Goal: Information Seeking & Learning: Learn about a topic

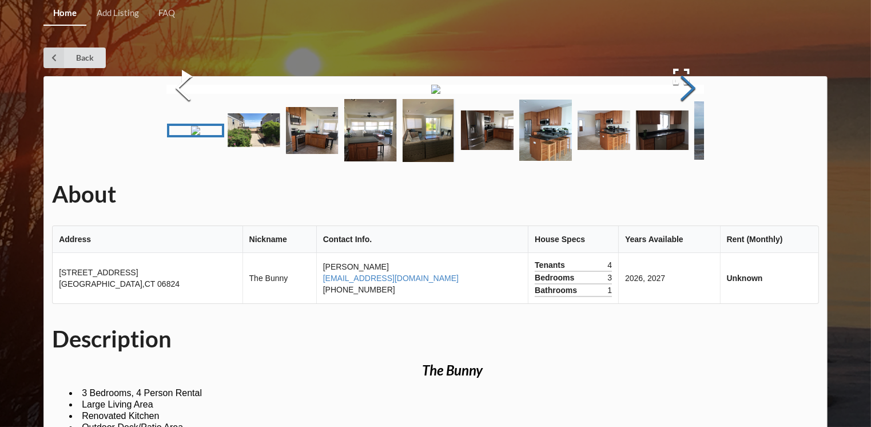
click at [686, 141] on button "Next Slide" at bounding box center [688, 89] width 32 height 103
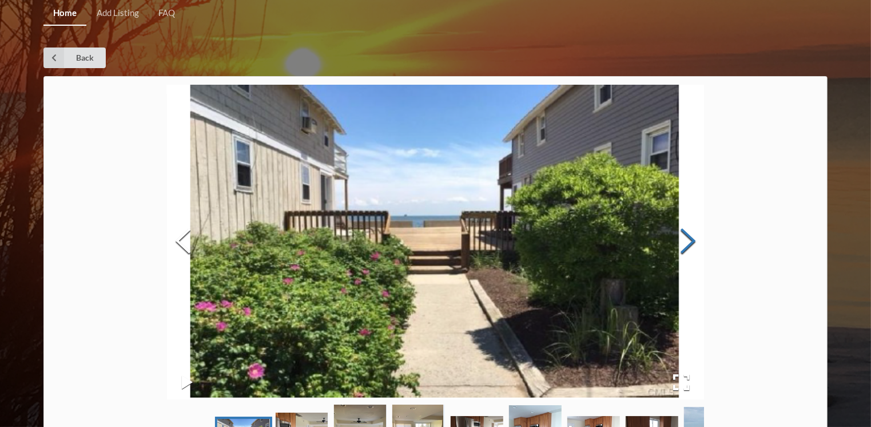
click at [686, 242] on button "Next Slide" at bounding box center [688, 241] width 32 height 103
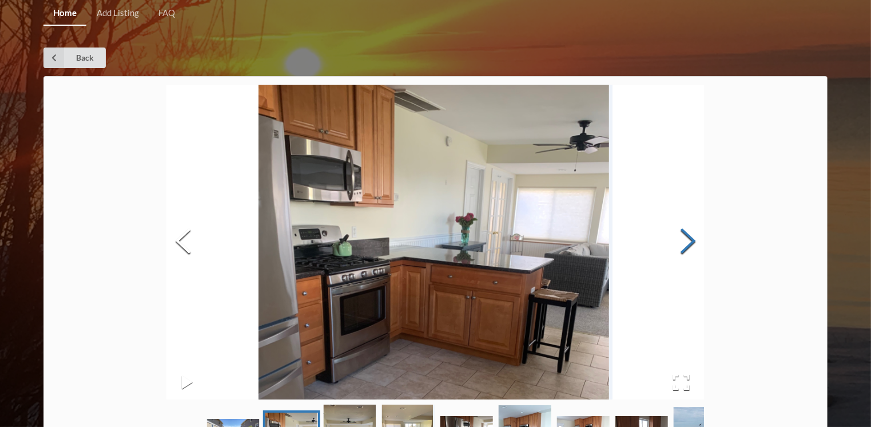
click at [686, 242] on button "Next Slide" at bounding box center [688, 241] width 32 height 103
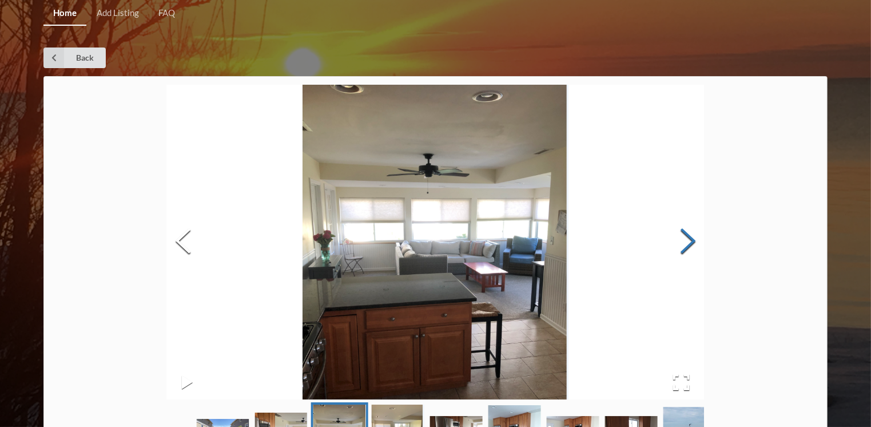
click at [686, 242] on button "Next Slide" at bounding box center [688, 241] width 32 height 103
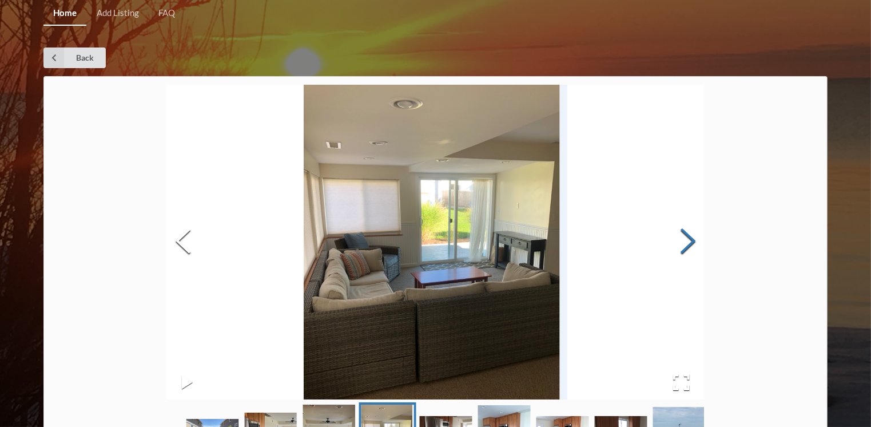
click at [686, 242] on button "Next Slide" at bounding box center [688, 241] width 32 height 103
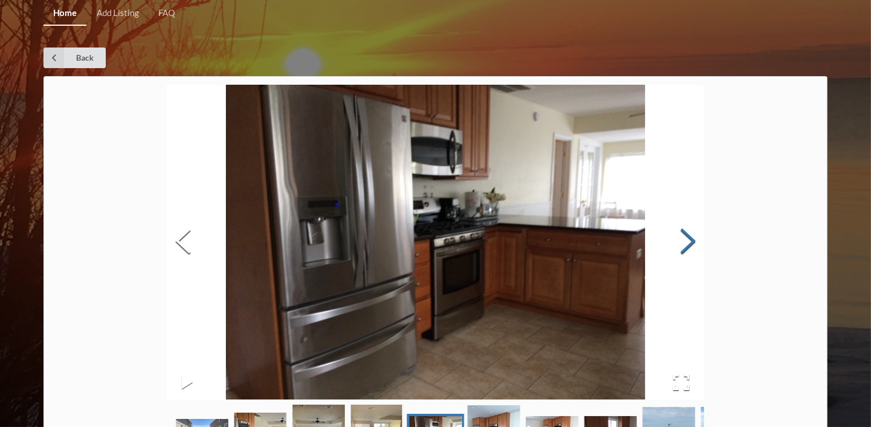
click at [686, 242] on button "Next Slide" at bounding box center [688, 241] width 32 height 103
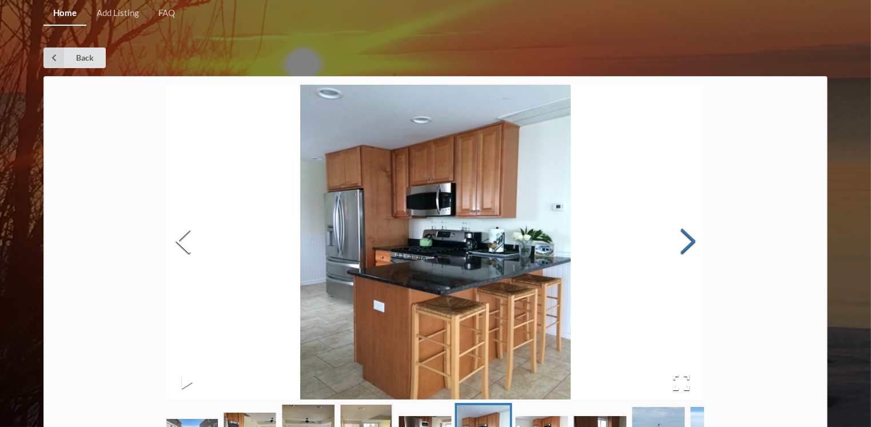
click at [686, 242] on button "Next Slide" at bounding box center [688, 241] width 32 height 103
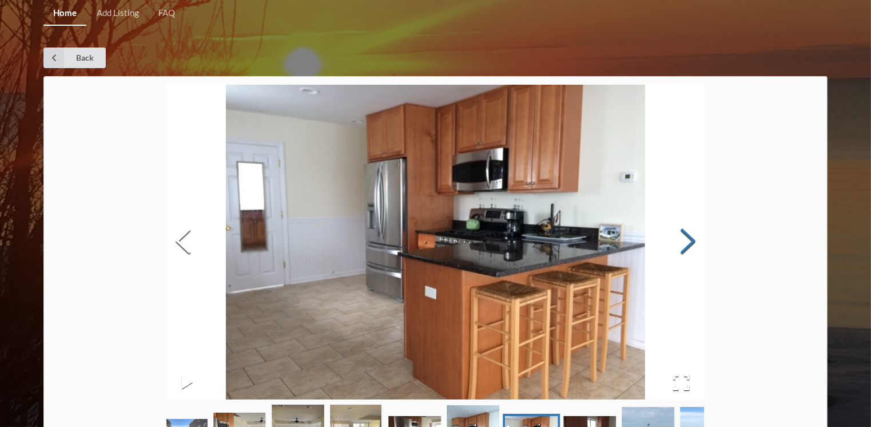
click at [686, 242] on button "Next Slide" at bounding box center [688, 241] width 32 height 103
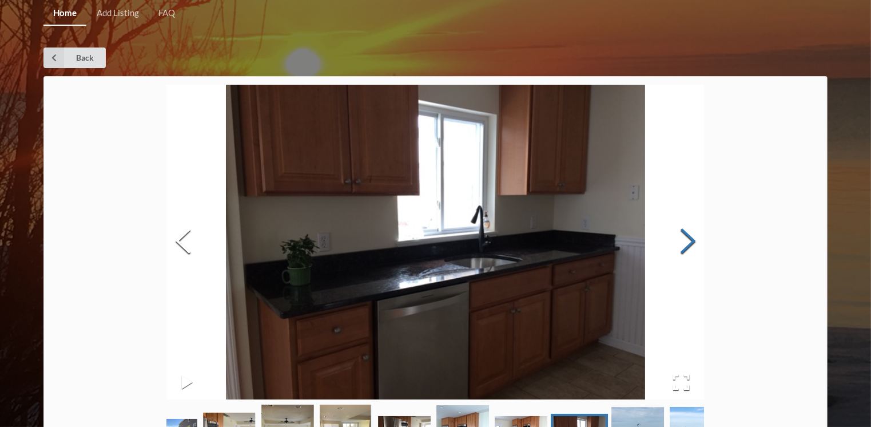
click at [686, 242] on button "Next Slide" at bounding box center [688, 241] width 32 height 103
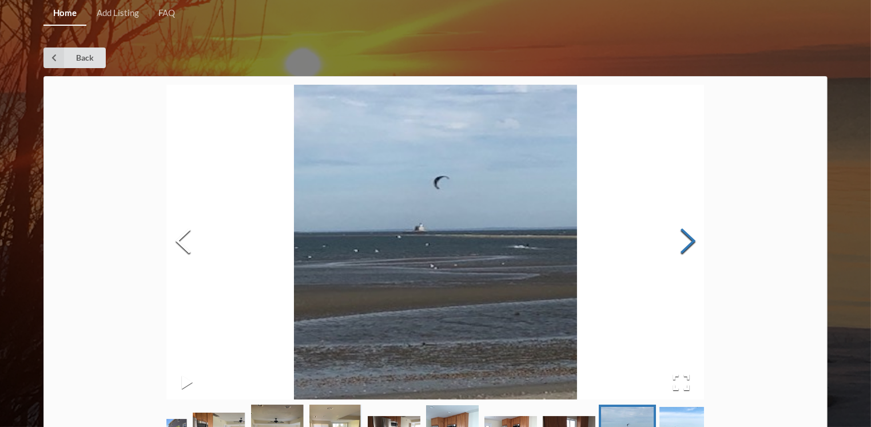
click at [686, 242] on button "Next Slide" at bounding box center [688, 241] width 32 height 103
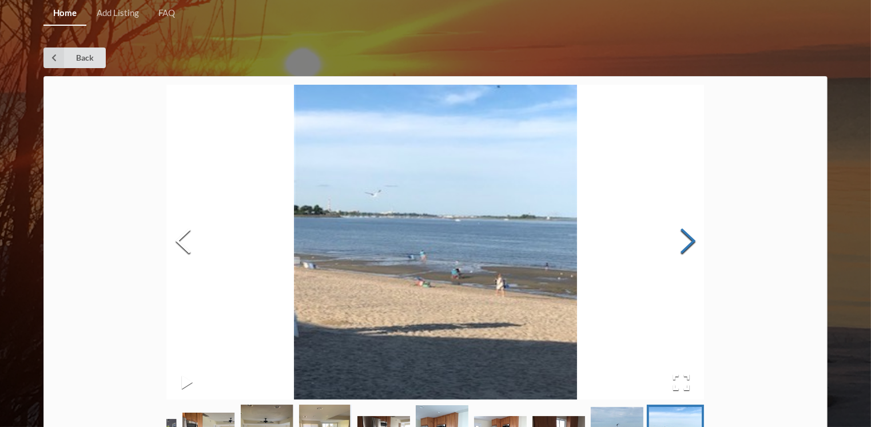
click at [686, 242] on button "Next Slide" at bounding box center [688, 241] width 32 height 103
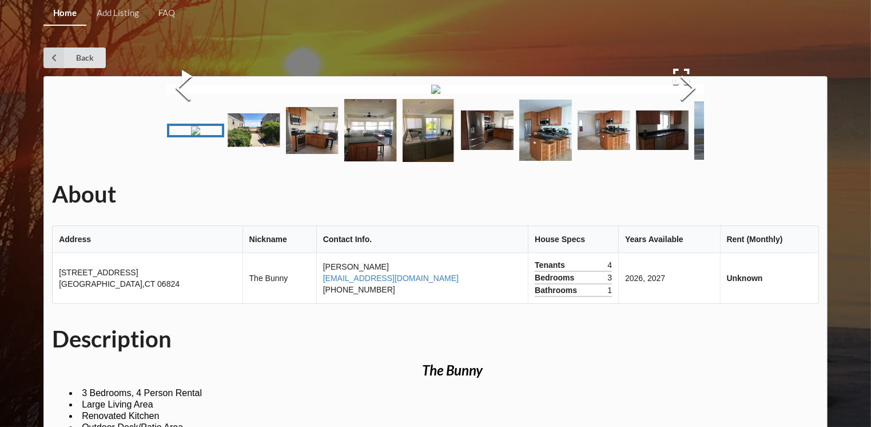
click at [440, 94] on img at bounding box center [435, 89] width 9 height 9
click at [431, 94] on img at bounding box center [435, 89] width 9 height 9
click at [688, 141] on button "Next Slide" at bounding box center [688, 89] width 32 height 103
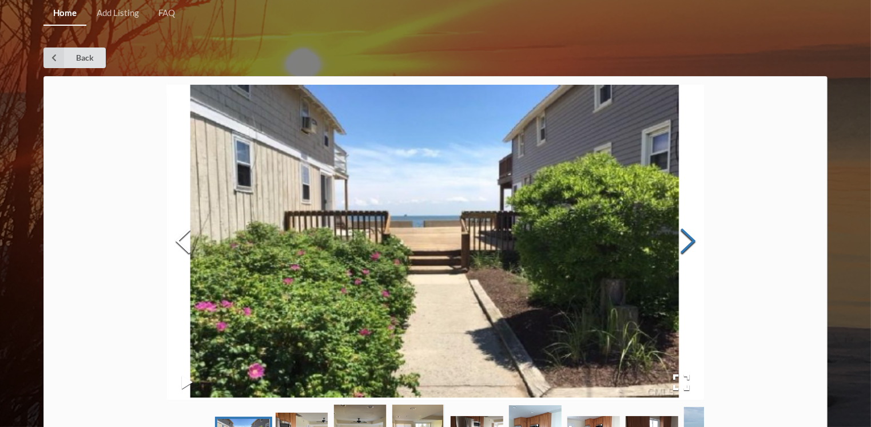
drag, startPoint x: 688, startPoint y: 244, endPoint x: 682, endPoint y: 239, distance: 7.8
click at [682, 239] on button "Next Slide" at bounding box center [688, 241] width 32 height 103
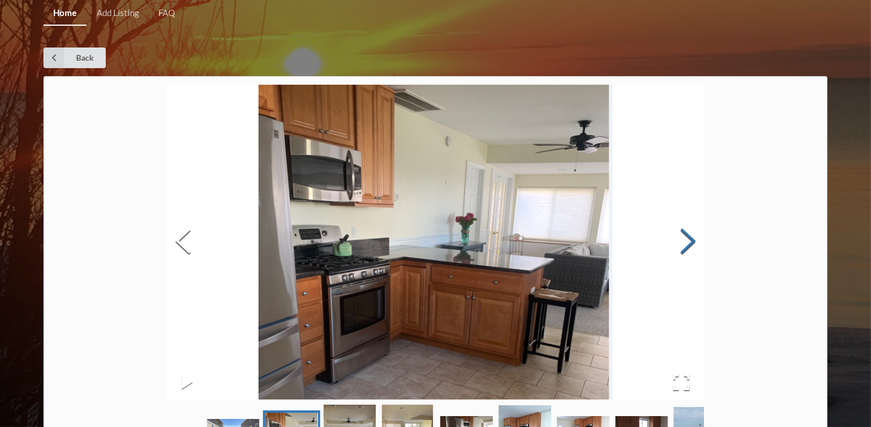
click at [682, 239] on button "Next Slide" at bounding box center [688, 241] width 32 height 103
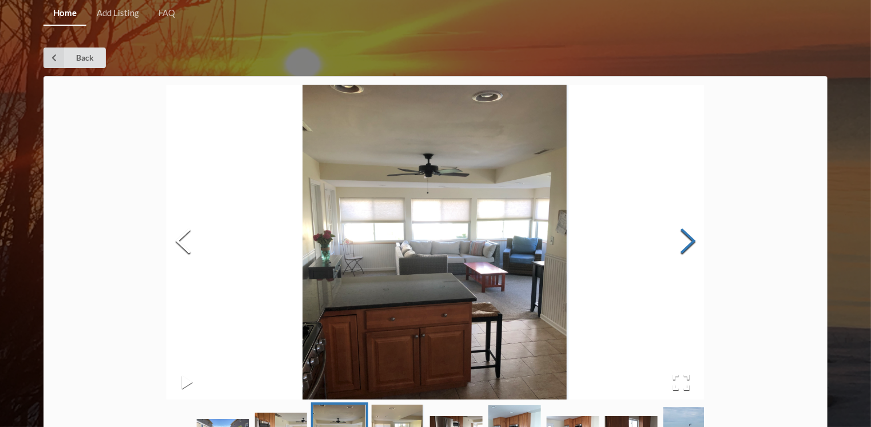
click at [682, 239] on button "Next Slide" at bounding box center [688, 241] width 32 height 103
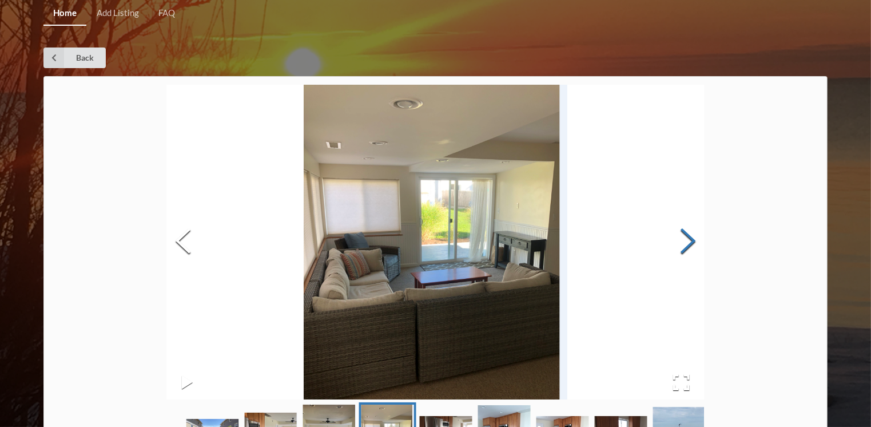
click at [682, 239] on button "Next Slide" at bounding box center [688, 241] width 32 height 103
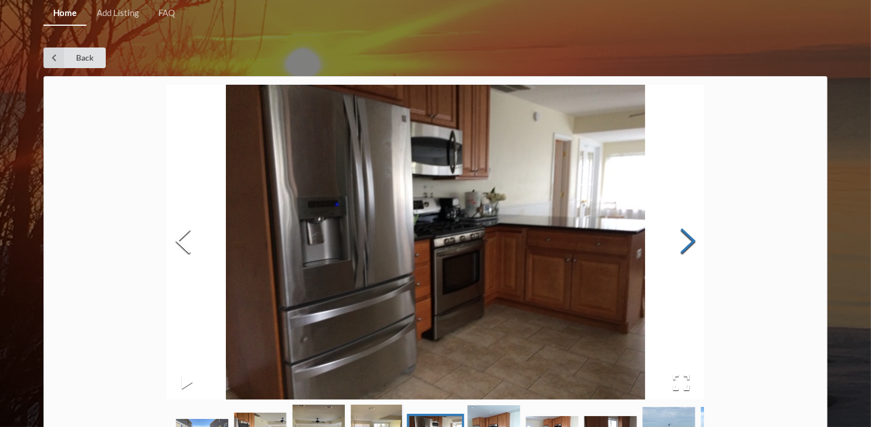
click at [682, 239] on button "Next Slide" at bounding box center [688, 241] width 32 height 103
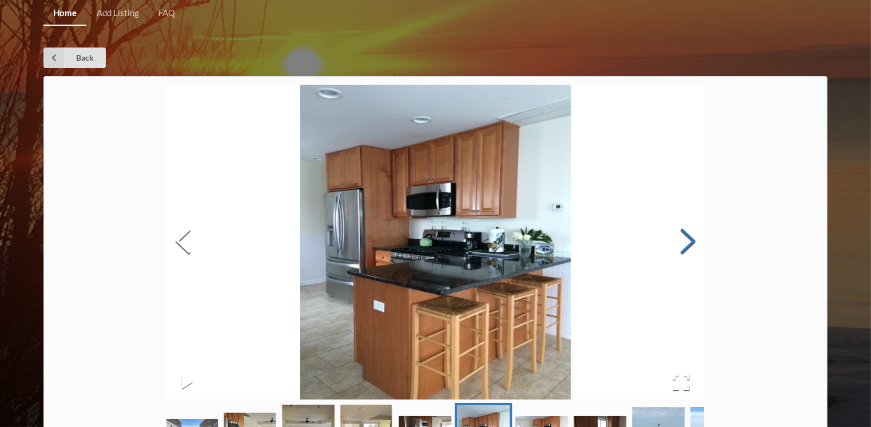
click at [682, 239] on button "Next Slide" at bounding box center [688, 241] width 32 height 103
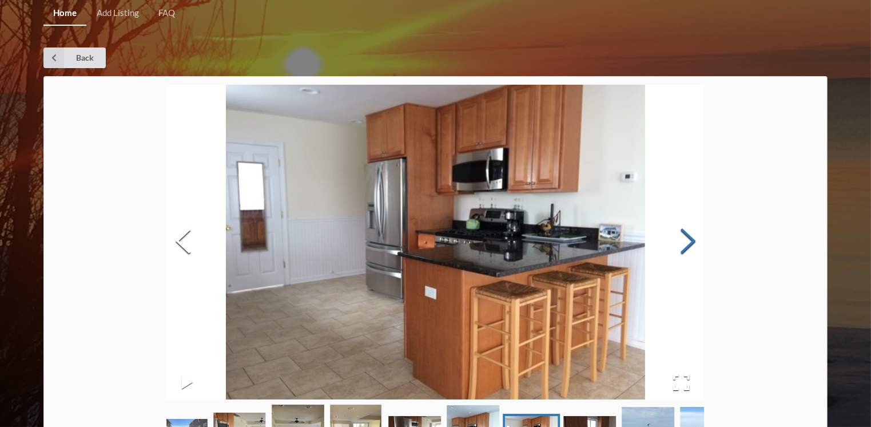
click at [682, 239] on button "Next Slide" at bounding box center [688, 241] width 32 height 103
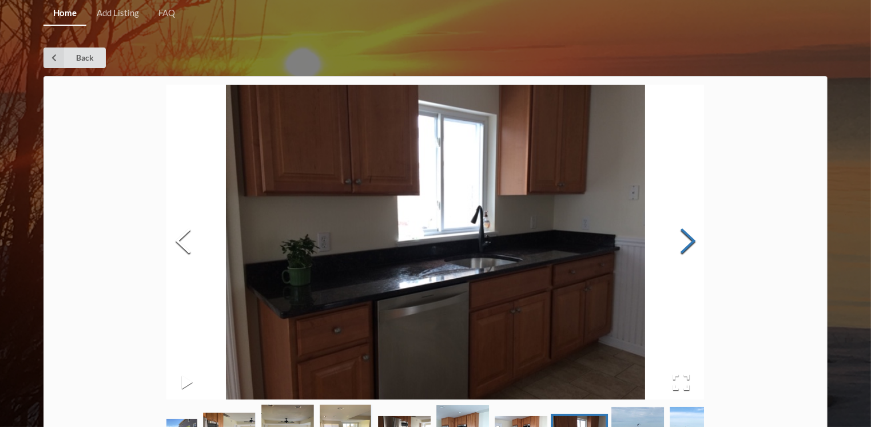
click at [682, 239] on button "Next Slide" at bounding box center [688, 241] width 32 height 103
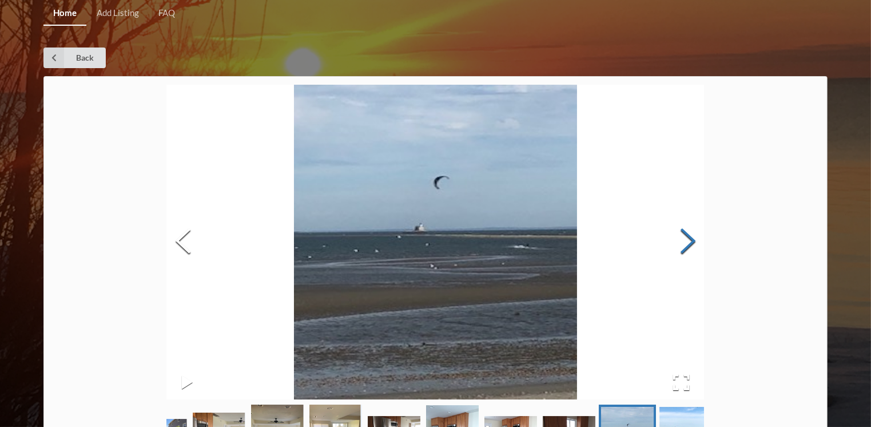
click at [682, 239] on button "Next Slide" at bounding box center [688, 241] width 32 height 103
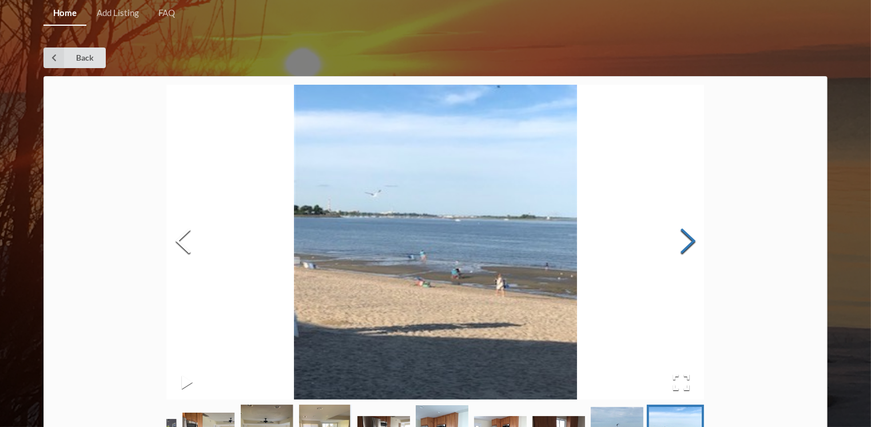
click at [682, 239] on button "Next Slide" at bounding box center [688, 241] width 32 height 103
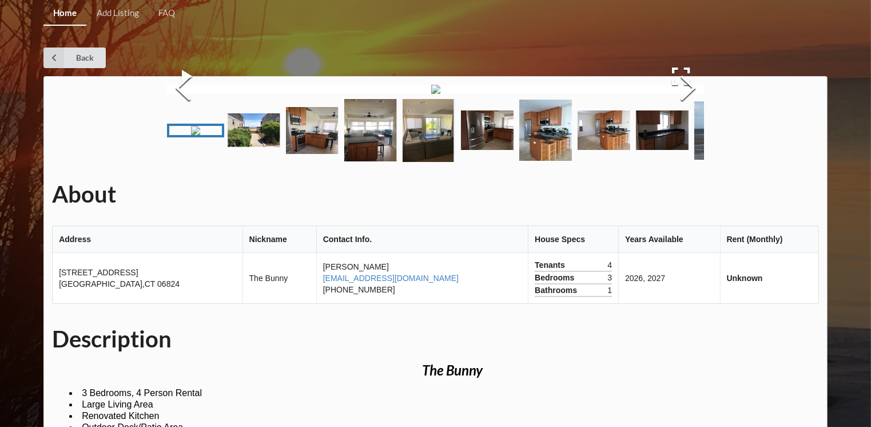
click at [685, 93] on button "Open Fullscreen" at bounding box center [681, 76] width 46 height 33
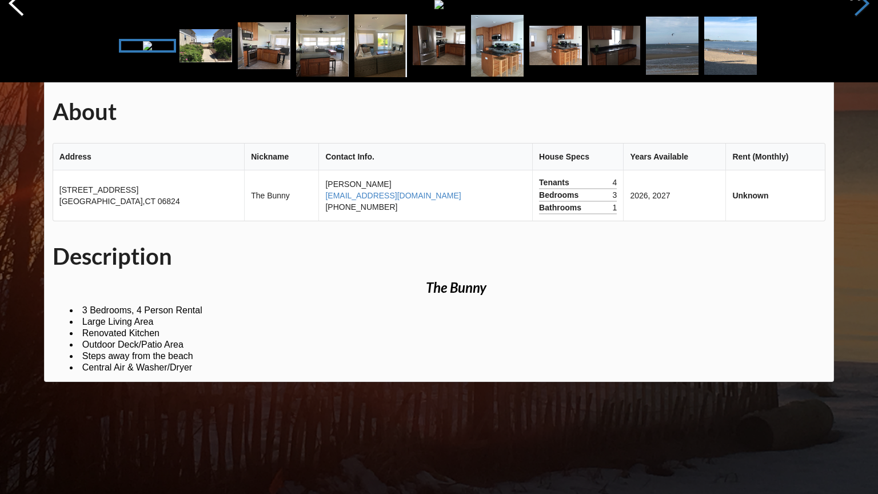
click at [854, 57] on button "Next Slide" at bounding box center [862, 4] width 32 height 103
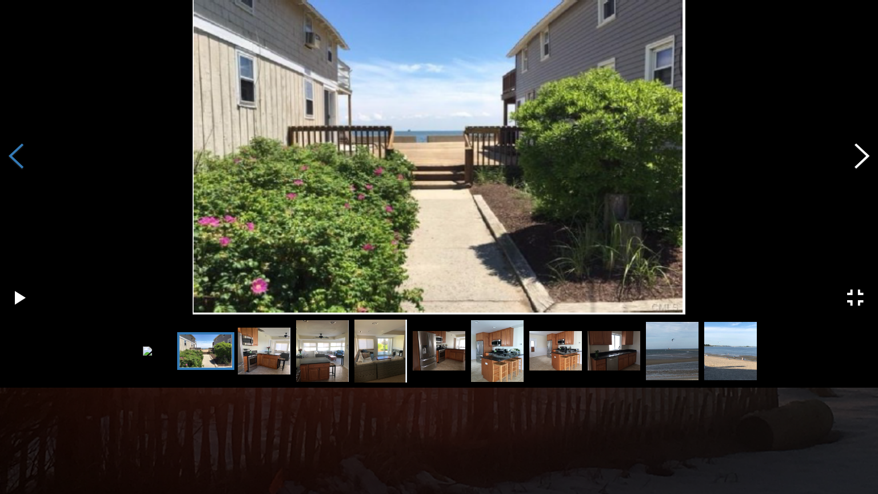
click at [18, 169] on button "Previous Slide" at bounding box center [16, 157] width 32 height 103
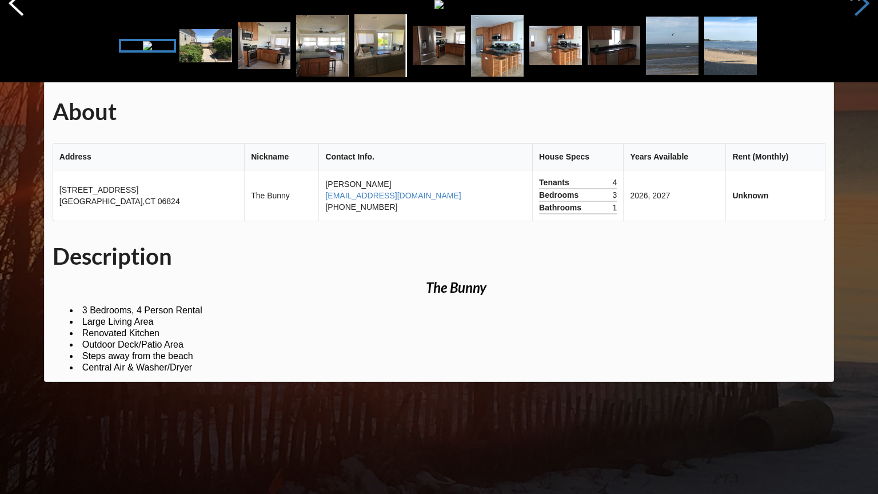
click at [858, 57] on button "Next Slide" at bounding box center [862, 4] width 32 height 103
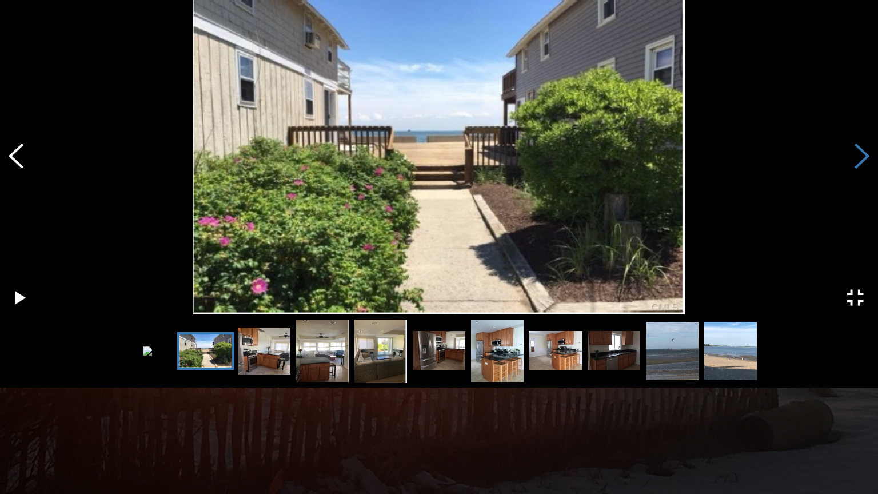
click at [858, 161] on button "Next Slide" at bounding box center [862, 157] width 32 height 103
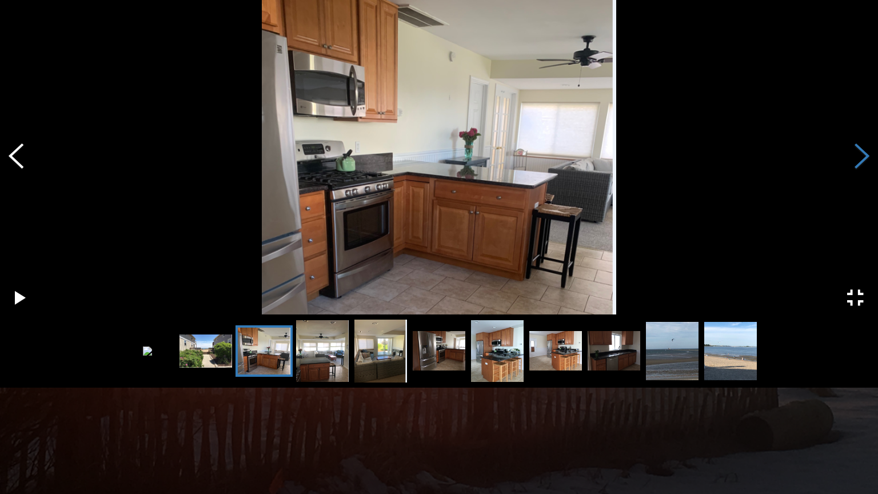
drag, startPoint x: 859, startPoint y: 157, endPoint x: 863, endPoint y: 151, distance: 6.7
drag, startPoint x: 863, startPoint y: 151, endPoint x: 836, endPoint y: 365, distance: 216.0
click at [836, 365] on div "Thumbnail Navigation" at bounding box center [439, 350] width 878 height 67
click at [857, 158] on button "Next Slide" at bounding box center [862, 157] width 32 height 103
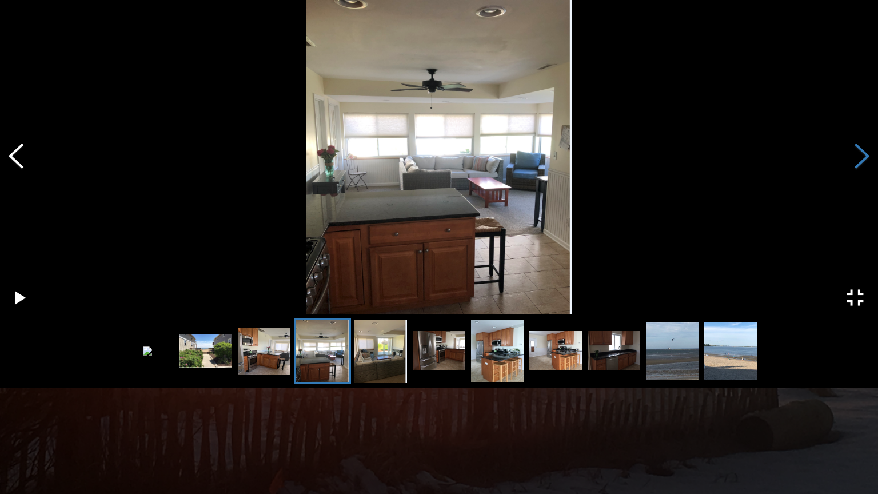
click at [857, 158] on button "Next Slide" at bounding box center [862, 157] width 32 height 103
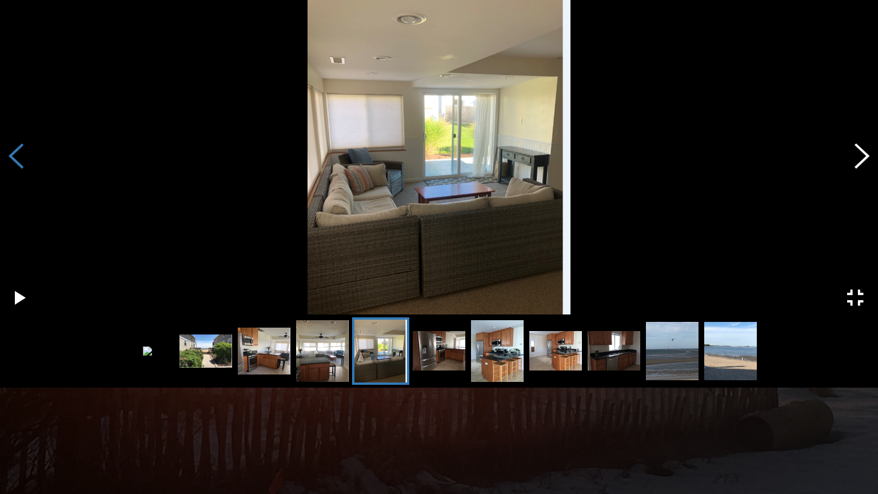
click at [21, 163] on button "Previous Slide" at bounding box center [16, 157] width 32 height 103
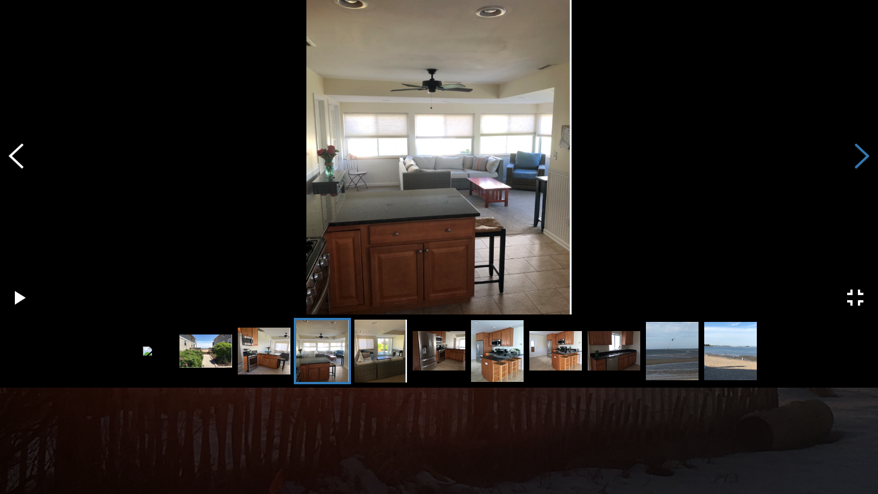
click at [856, 158] on button "Next Slide" at bounding box center [862, 157] width 32 height 103
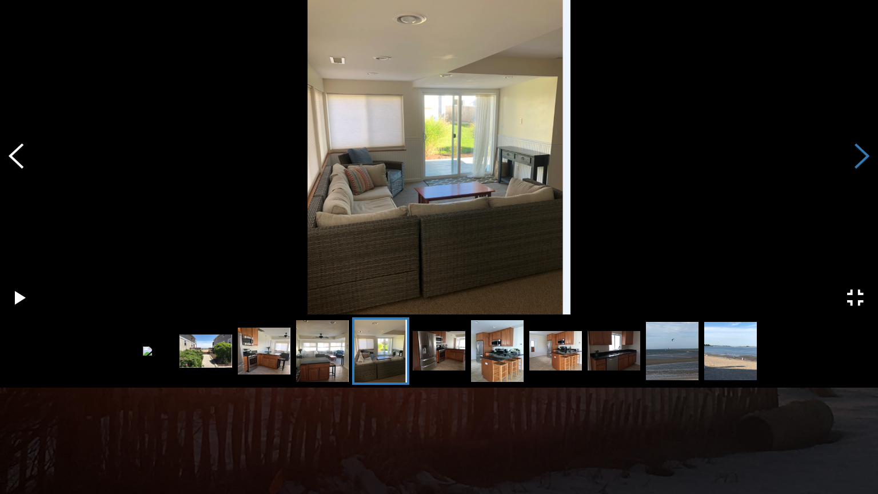
click at [856, 158] on button "Next Slide" at bounding box center [862, 157] width 32 height 103
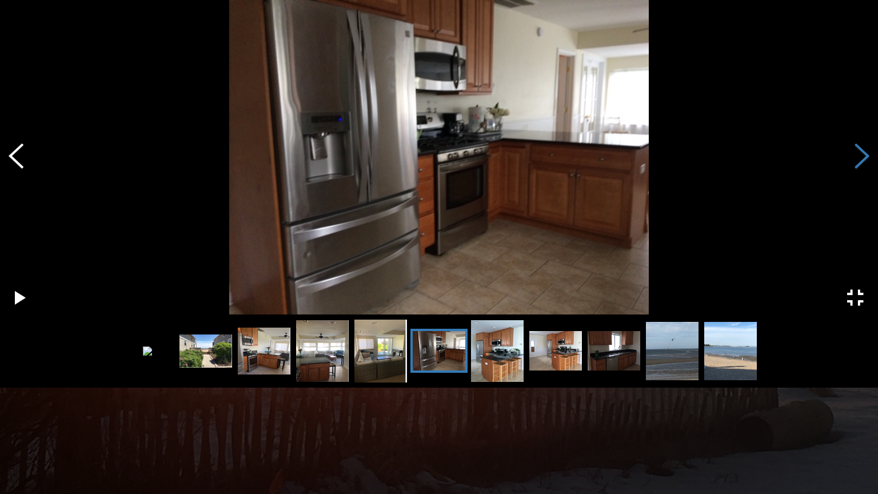
click at [856, 158] on button "Next Slide" at bounding box center [862, 157] width 32 height 103
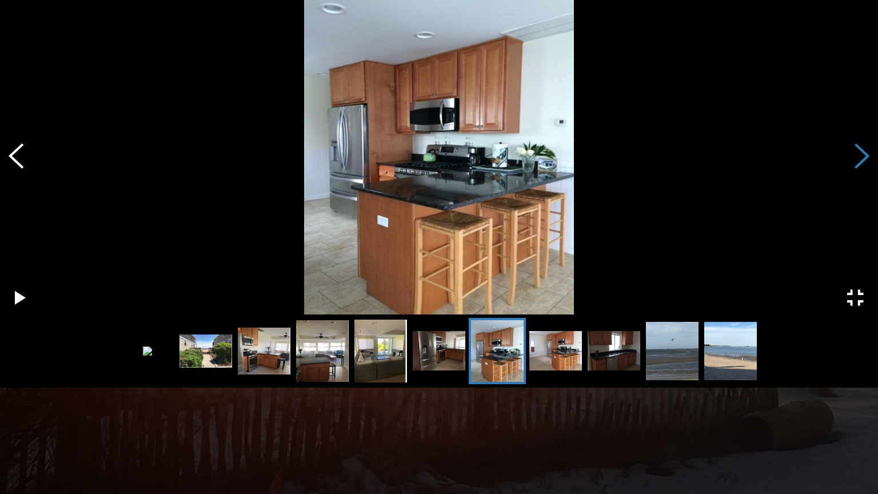
click at [856, 158] on button "Next Slide" at bounding box center [862, 157] width 32 height 103
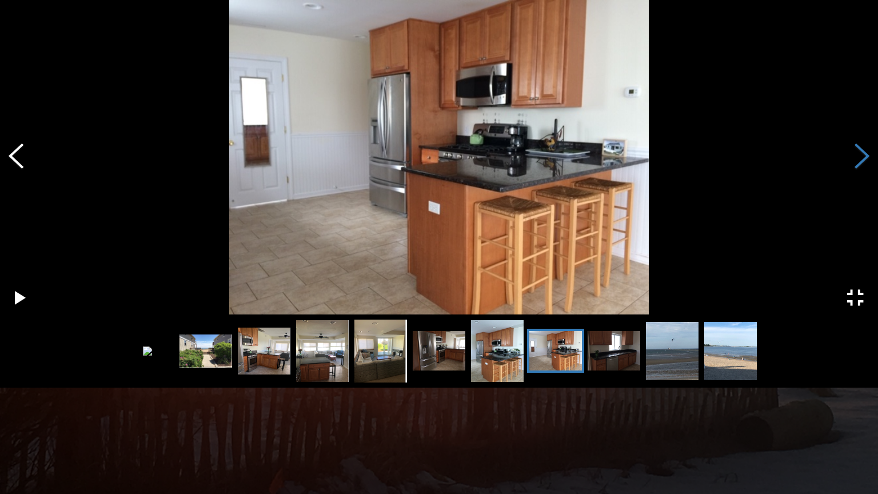
click at [856, 158] on button "Next Slide" at bounding box center [862, 157] width 32 height 103
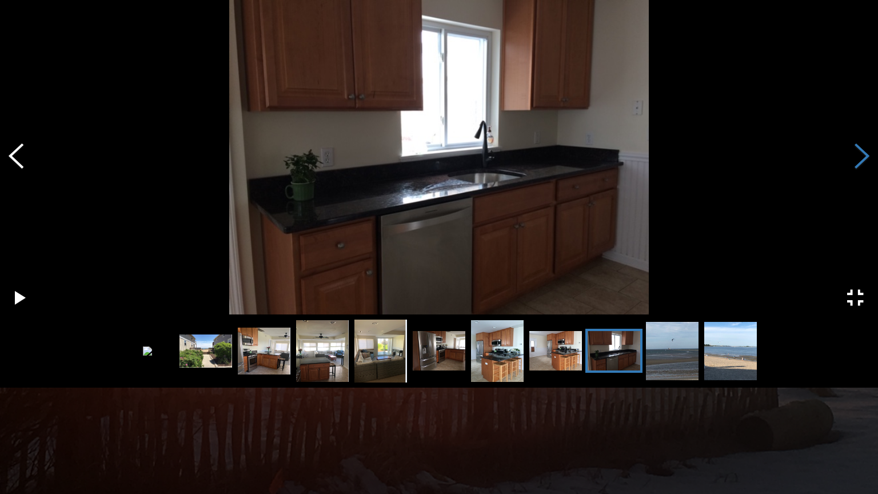
click at [856, 158] on button "Next Slide" at bounding box center [862, 157] width 32 height 103
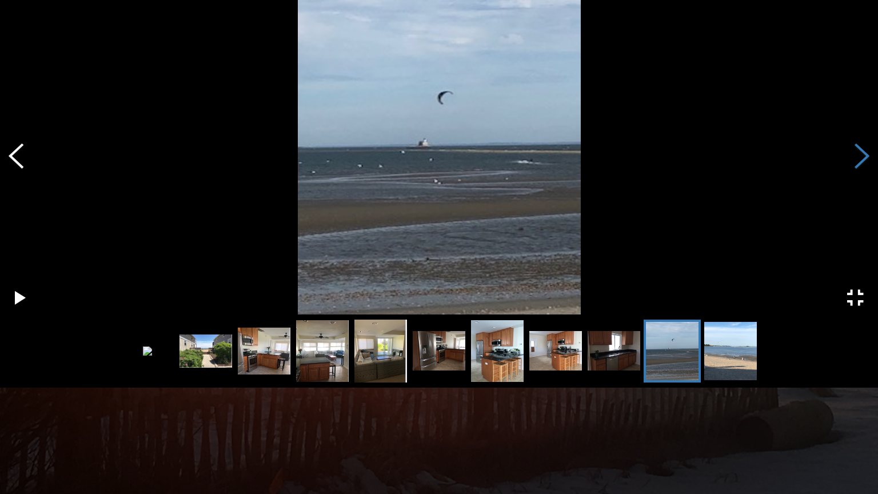
click at [856, 158] on button "Next Slide" at bounding box center [862, 157] width 32 height 103
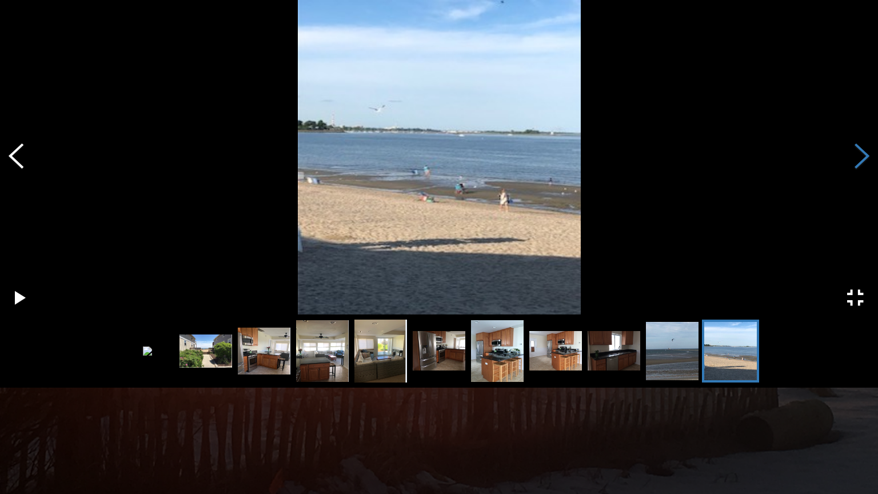
click at [856, 158] on button "Next Slide" at bounding box center [862, 157] width 32 height 103
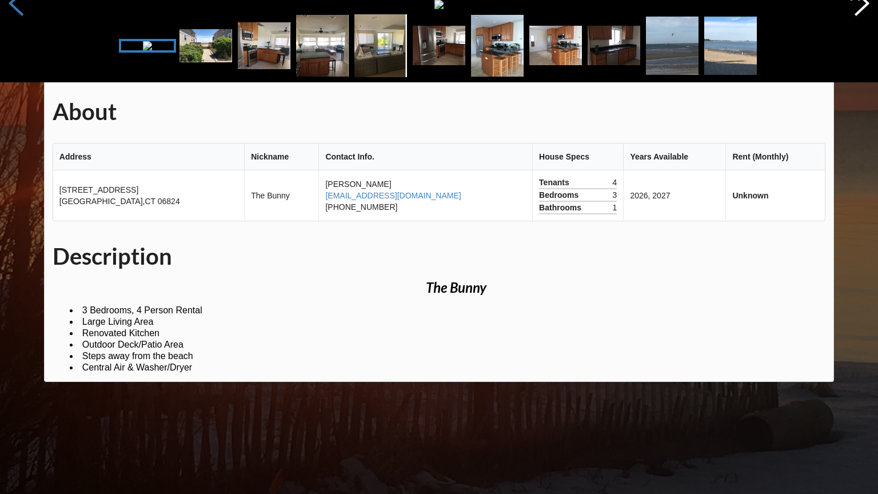
drag, startPoint x: 852, startPoint y: 295, endPoint x: 20, endPoint y: 158, distance: 843.6
click at [20, 57] on button "Previous Slide" at bounding box center [16, 4] width 32 height 103
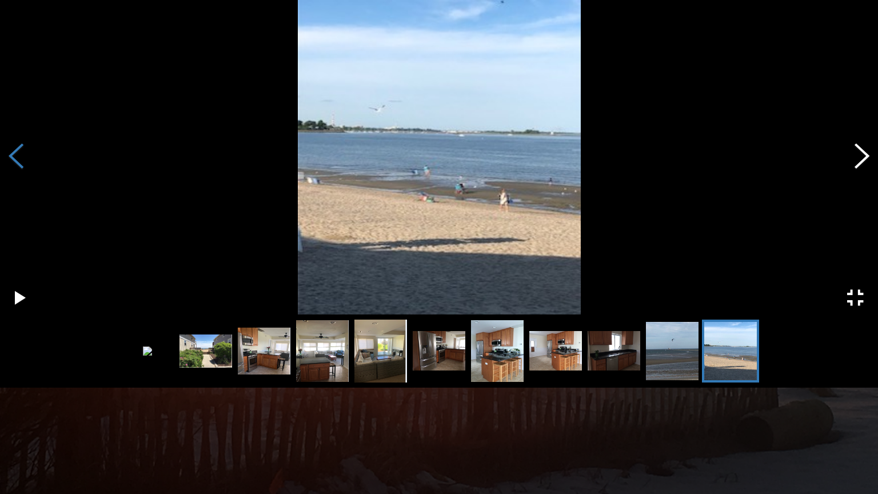
click at [21, 158] on button "Previous Slide" at bounding box center [16, 157] width 32 height 103
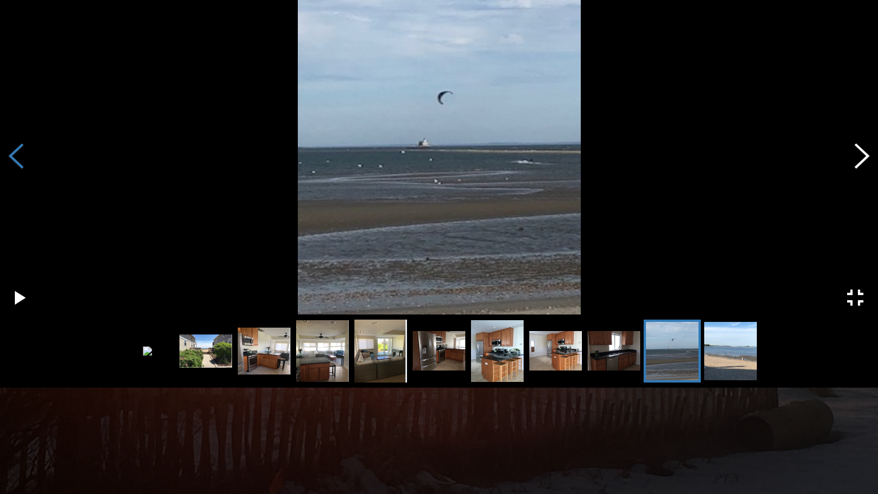
click at [21, 158] on button "Previous Slide" at bounding box center [16, 157] width 32 height 103
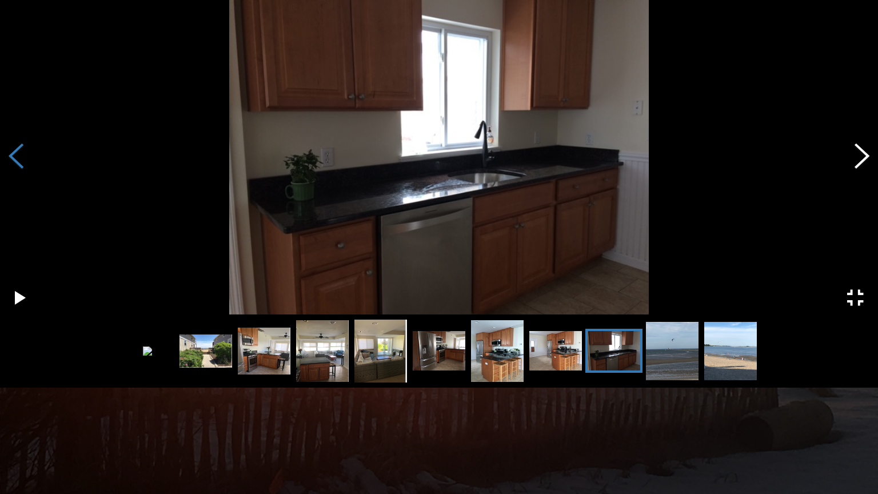
click at [21, 158] on button "Previous Slide" at bounding box center [16, 157] width 32 height 103
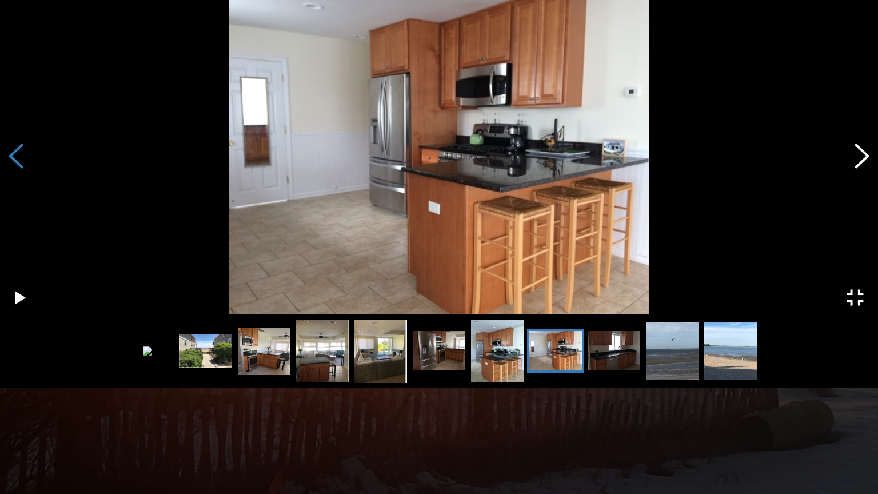
click at [21, 158] on button "Previous Slide" at bounding box center [16, 157] width 32 height 103
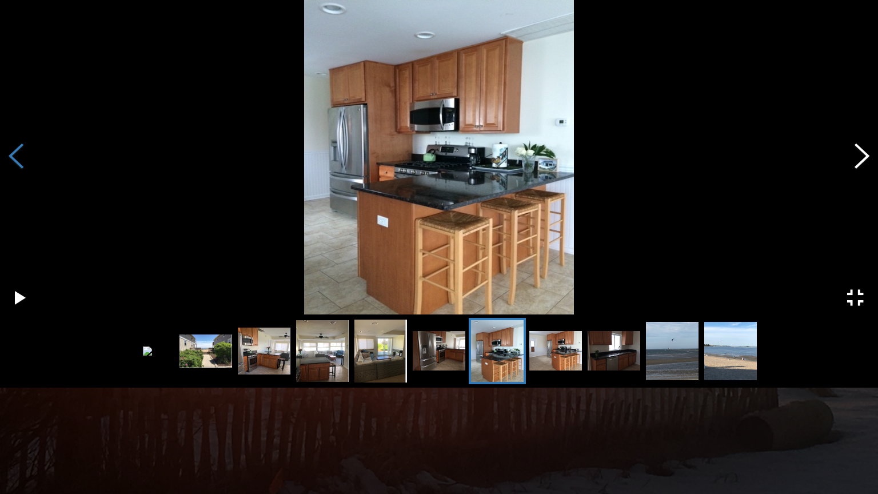
click at [19, 158] on button "Previous Slide" at bounding box center [16, 157] width 32 height 103
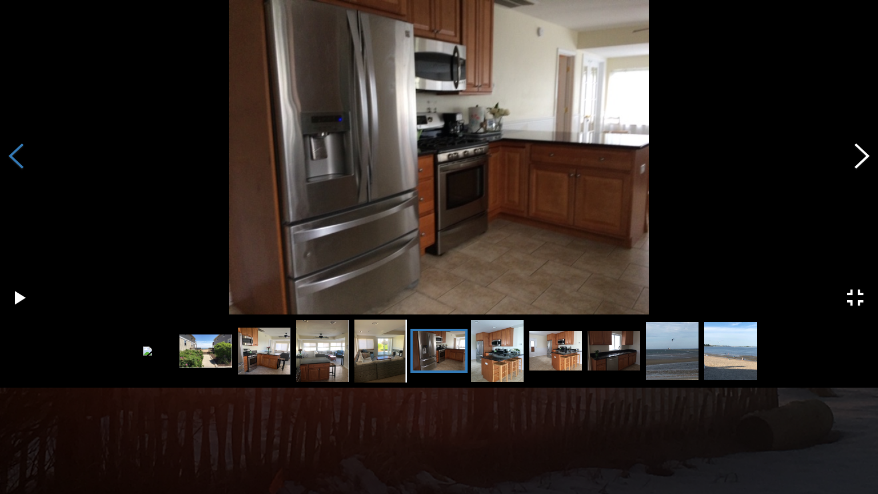
click at [19, 158] on button "Previous Slide" at bounding box center [16, 157] width 32 height 103
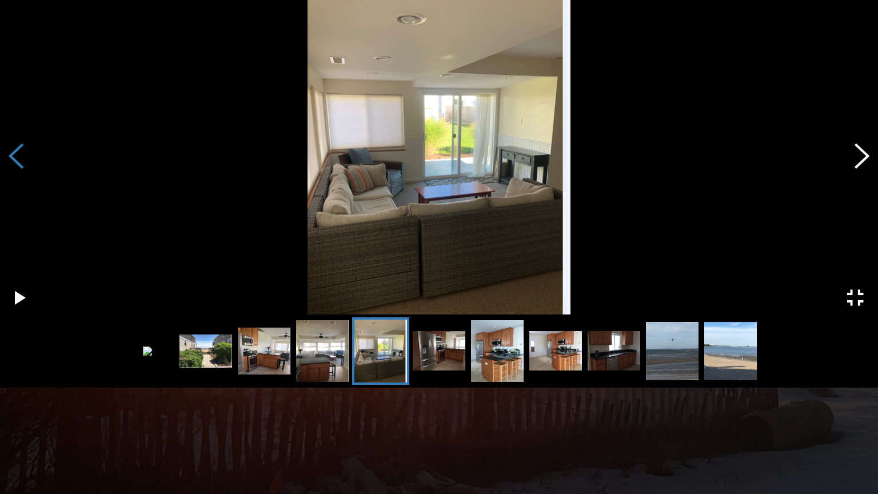
click at [19, 158] on button "Previous Slide" at bounding box center [16, 157] width 32 height 103
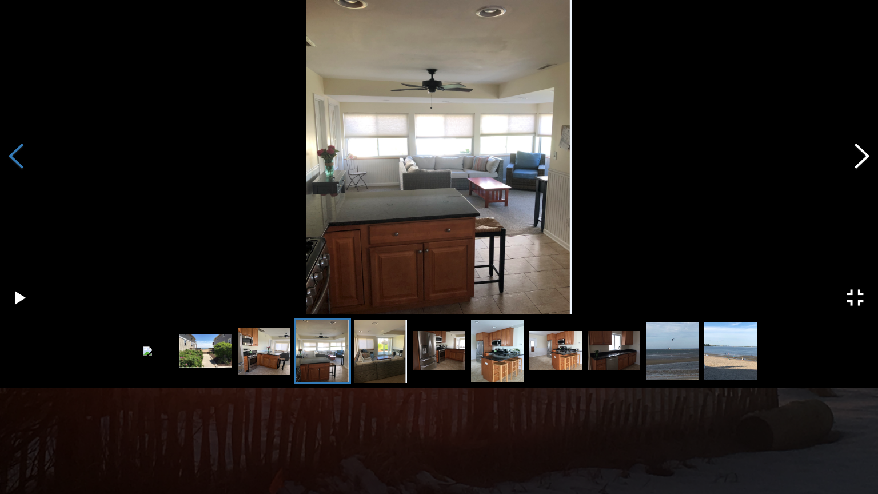
click at [19, 158] on button "Previous Slide" at bounding box center [16, 157] width 32 height 103
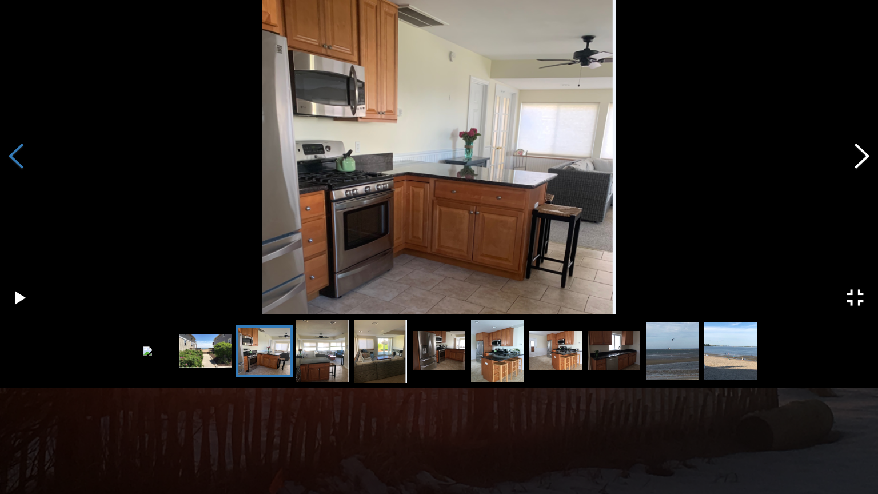
click at [19, 158] on button "Previous Slide" at bounding box center [16, 157] width 32 height 103
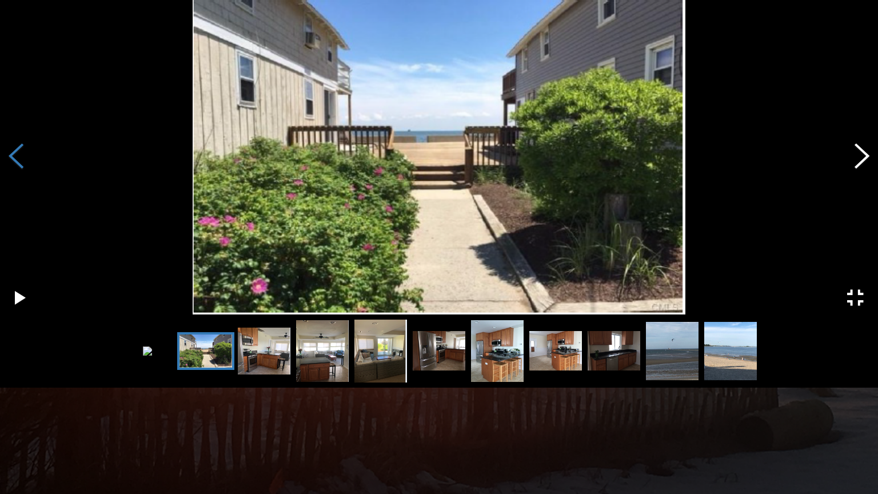
click at [19, 158] on button "Previous Slide" at bounding box center [16, 157] width 32 height 103
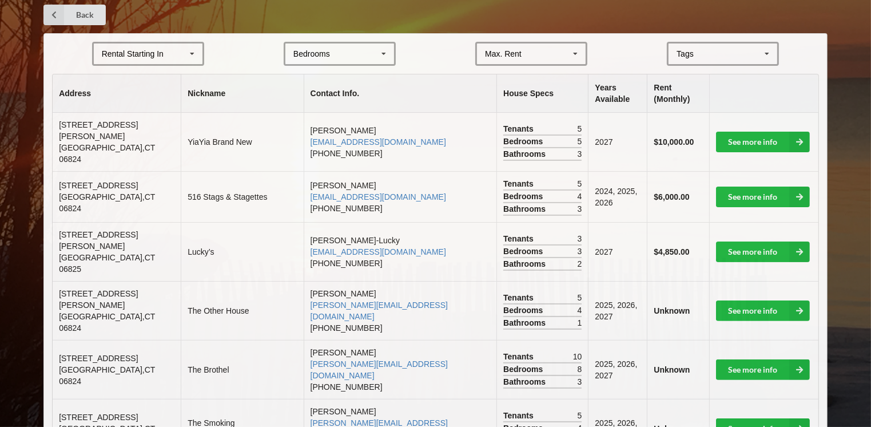
scroll to position [320, 0]
